Goal: Task Accomplishment & Management: Manage account settings

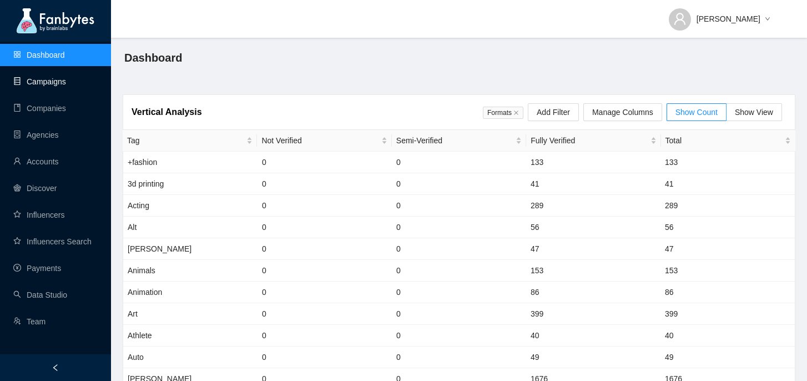
click at [66, 86] on link "Campaigns" at bounding box center [39, 81] width 53 height 9
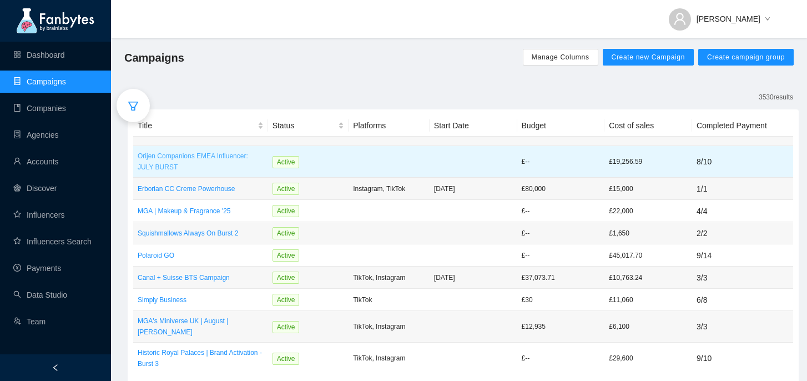
click at [231, 158] on p "Orijen Companions EMEA Influencer: JULY BURST" at bounding box center [201, 161] width 126 height 22
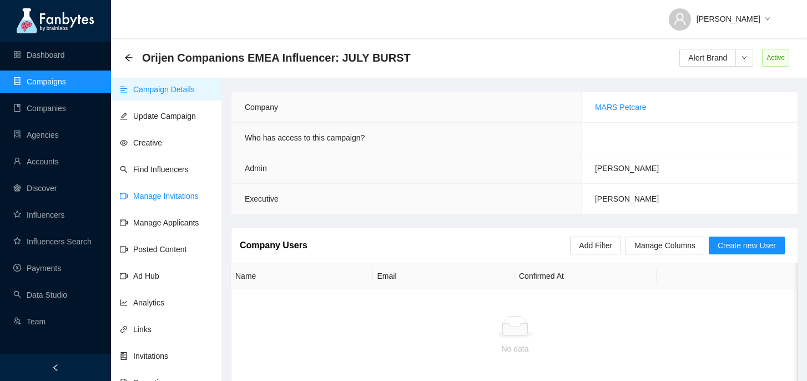
click at [179, 194] on link "Manage Invitations" at bounding box center [159, 195] width 79 height 9
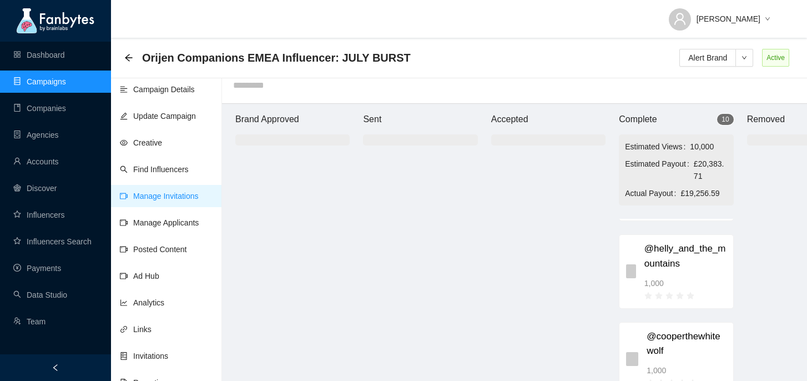
scroll to position [378, 0]
